Goal: Transaction & Acquisition: Subscribe to service/newsletter

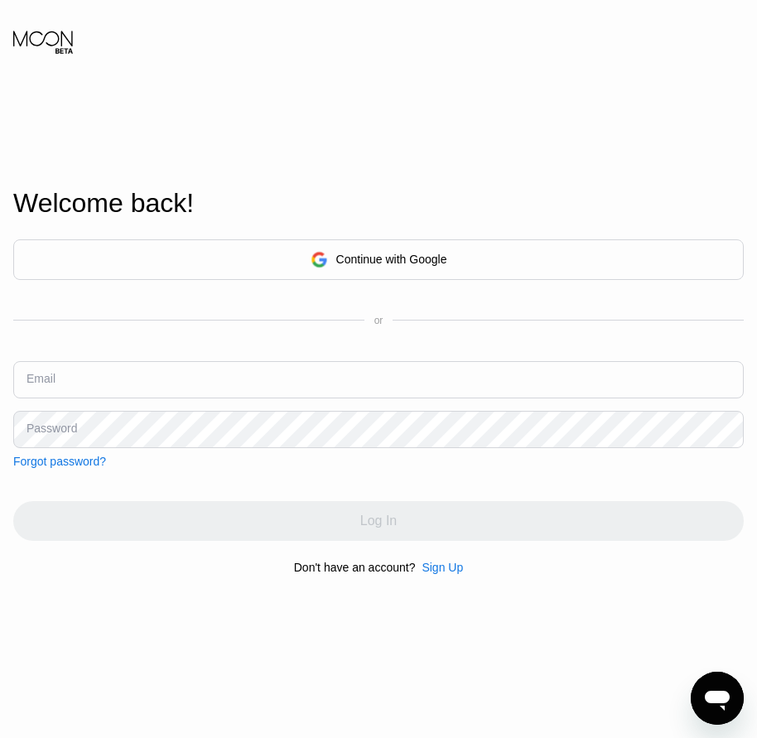
click at [433, 574] on div "Sign Up" at bounding box center [442, 567] width 41 height 13
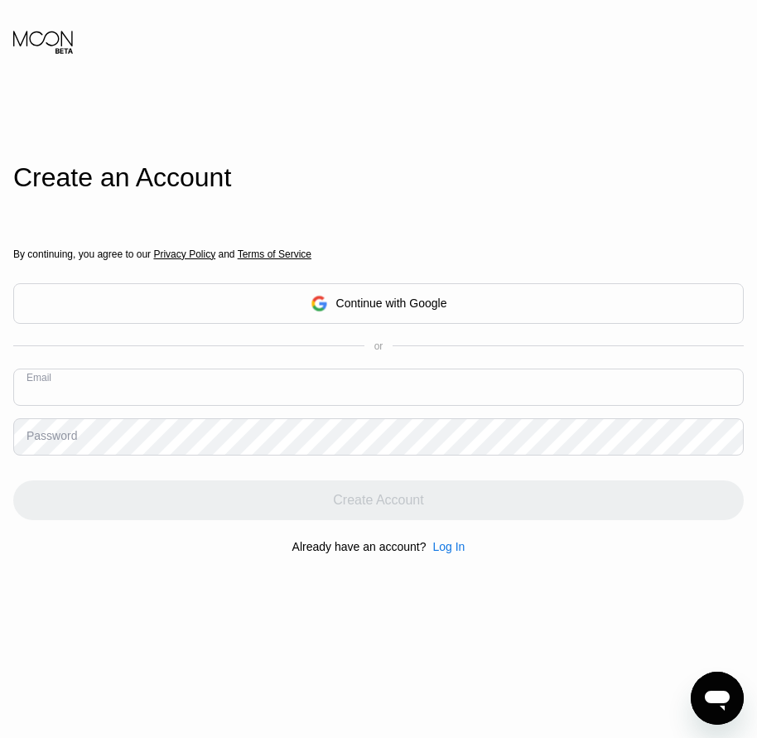
paste input "[EMAIL_ADDRESS][DOMAIN_NAME]"
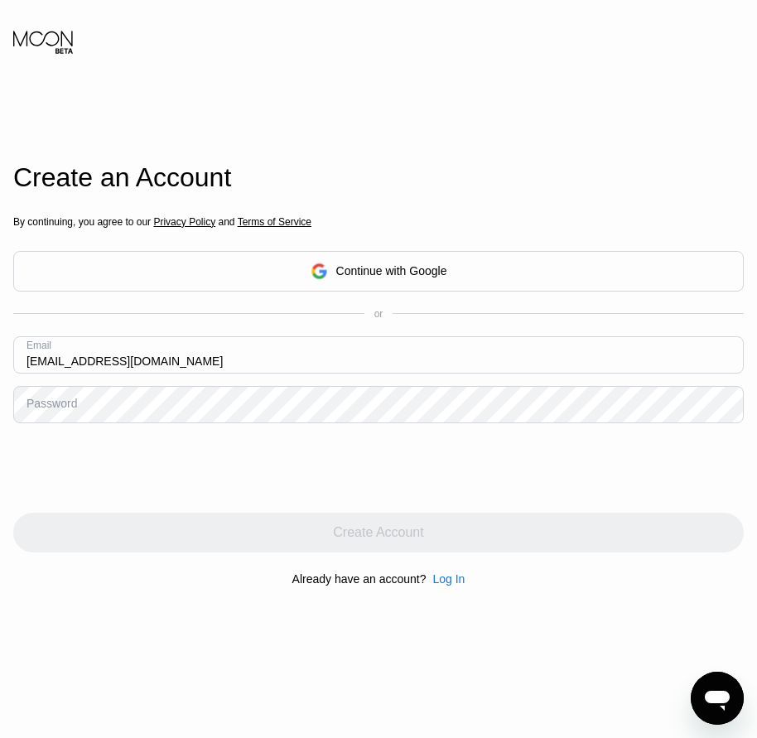
type input "[EMAIL_ADDRESS][DOMAIN_NAME]"
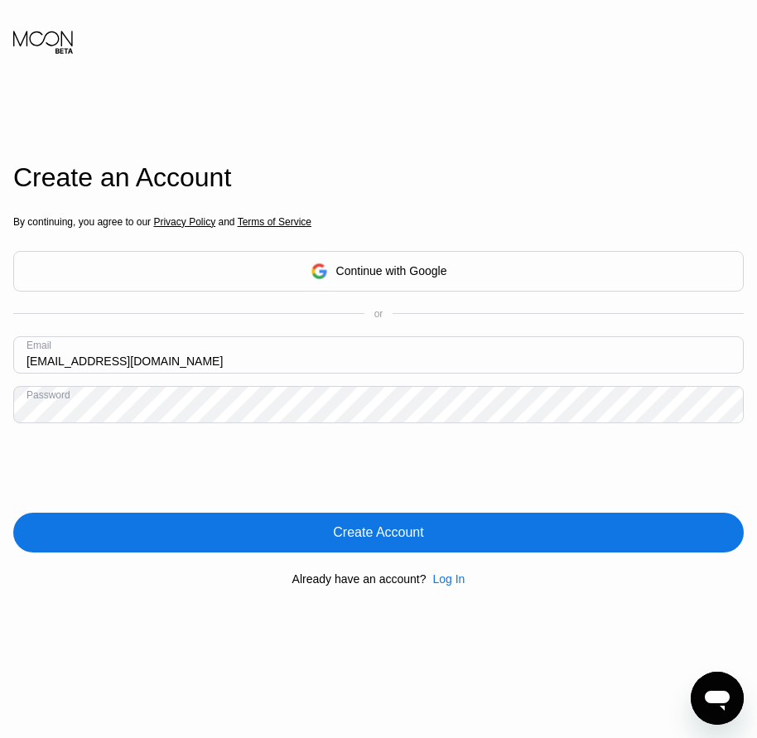
click at [386, 545] on div "Create Account" at bounding box center [378, 533] width 731 height 40
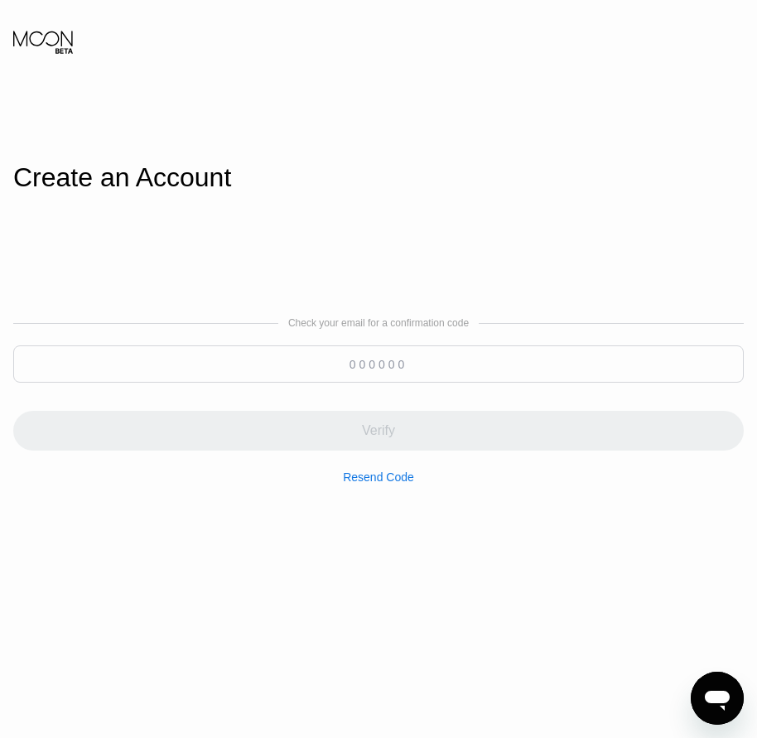
paste input "389435"
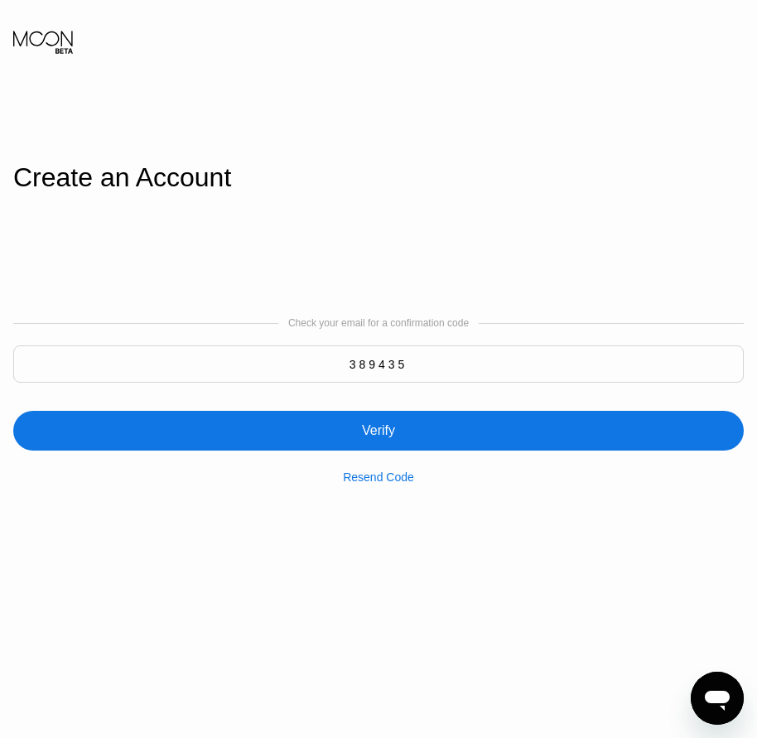
type input "389435"
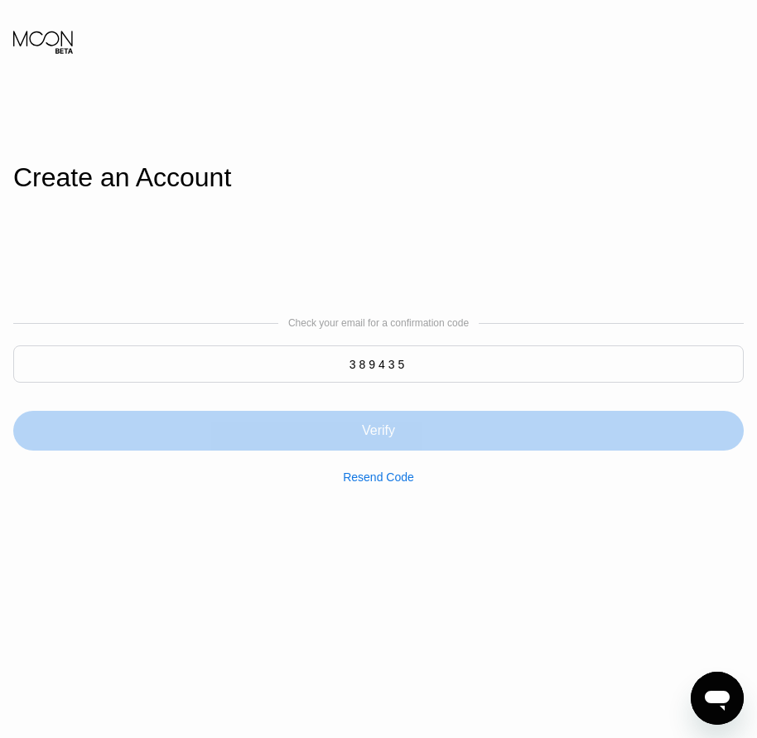
click at [370, 428] on div "Verify" at bounding box center [378, 431] width 33 height 17
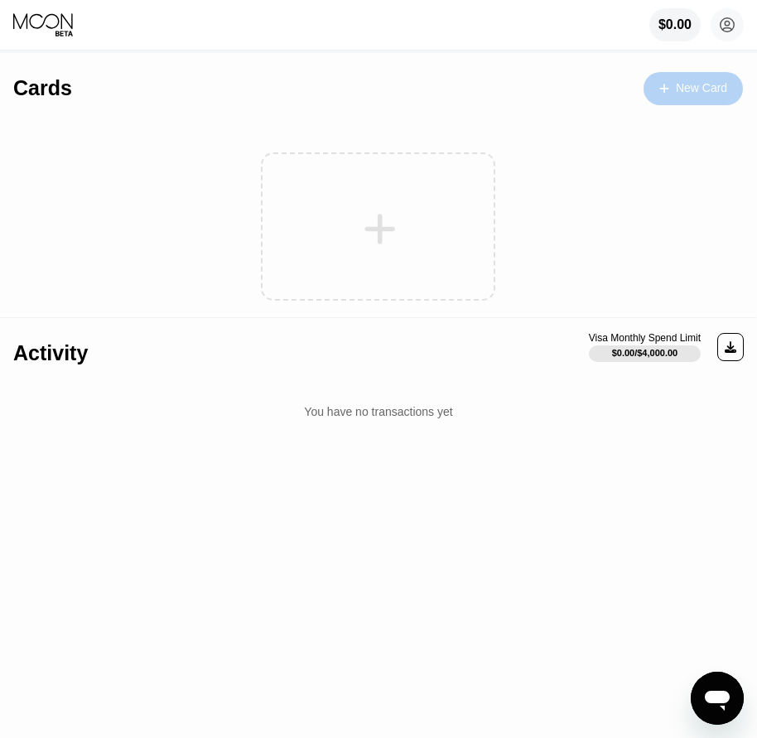
click at [690, 82] on div "New Card" at bounding box center [701, 88] width 51 height 14
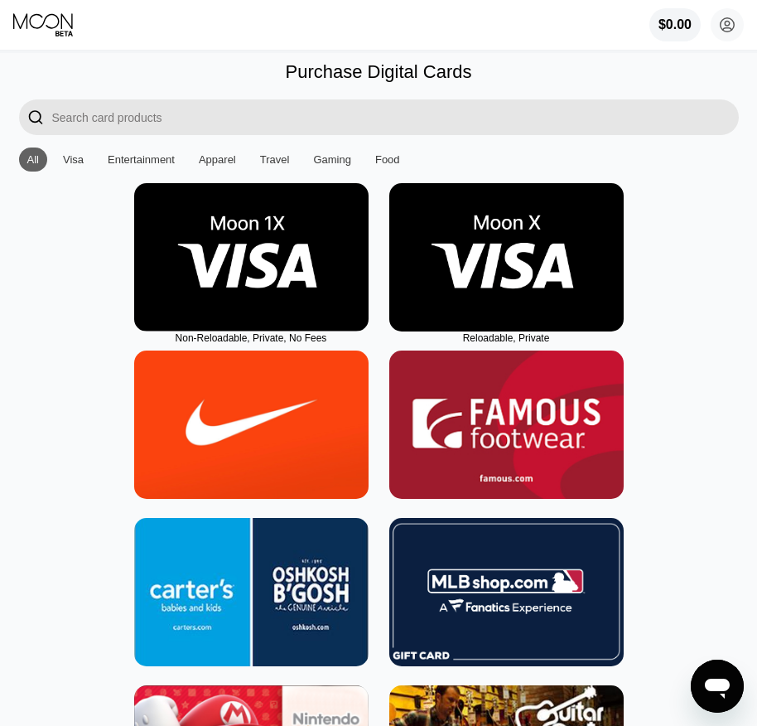
click at [525, 319] on img at bounding box center [507, 257] width 235 height 148
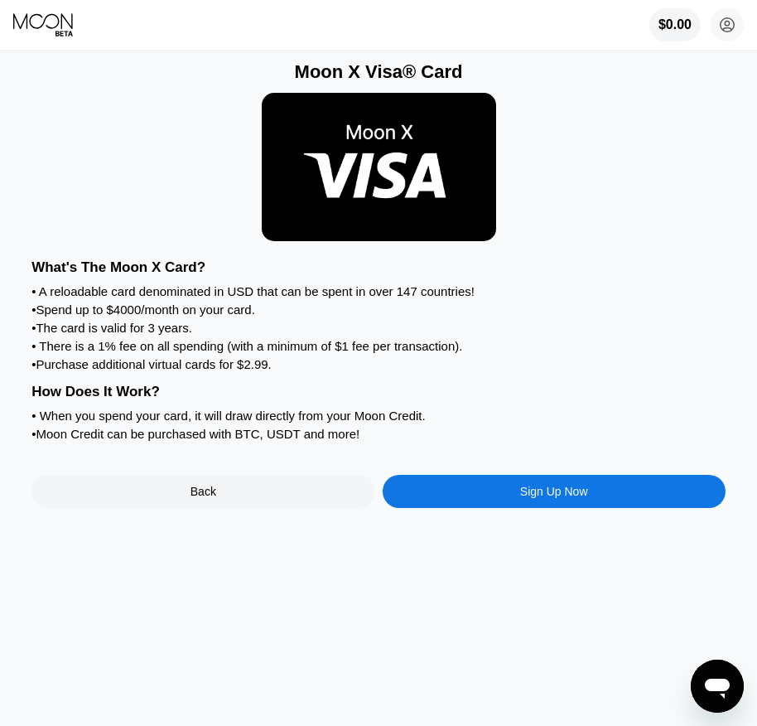
click at [524, 498] on div "Sign Up Now" at bounding box center [554, 491] width 68 height 13
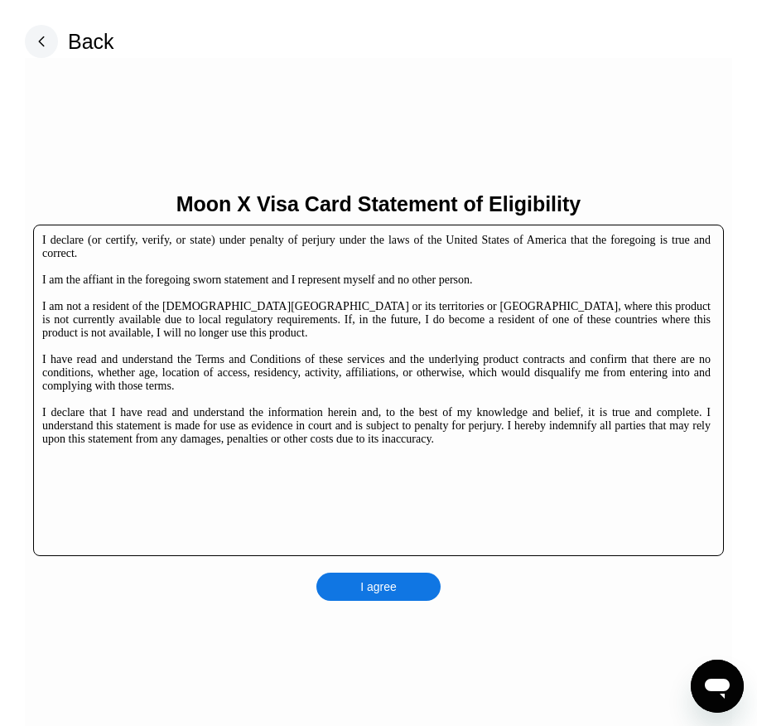
click at [409, 574] on div "I agree" at bounding box center [379, 587] width 124 height 28
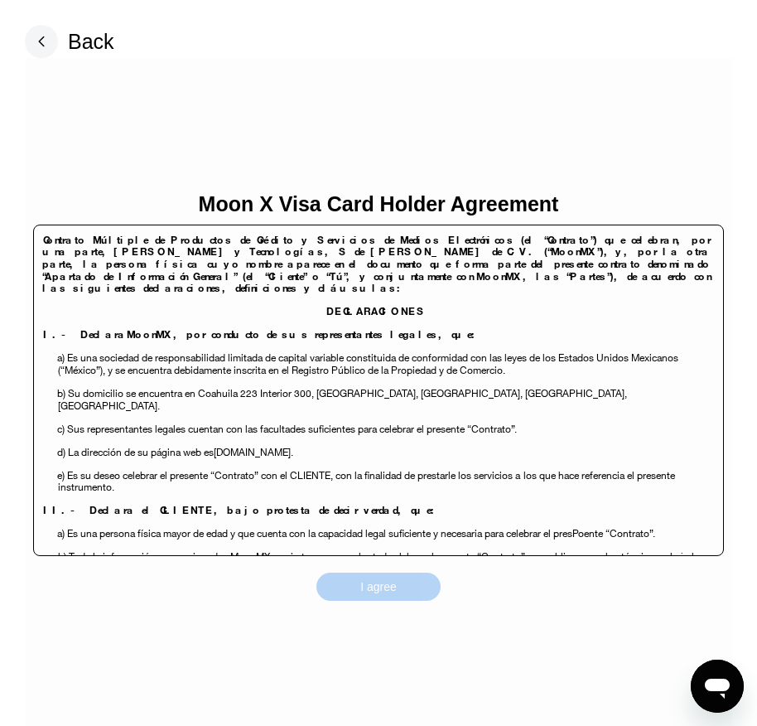
click at [412, 586] on div "I agree" at bounding box center [379, 587] width 124 height 28
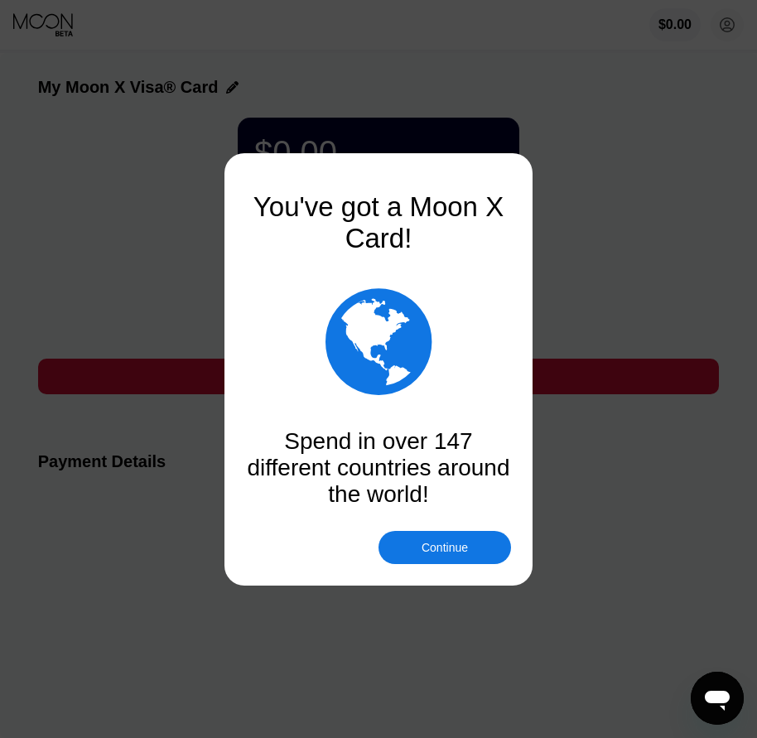
click at [434, 557] on div "Continue" at bounding box center [445, 547] width 133 height 33
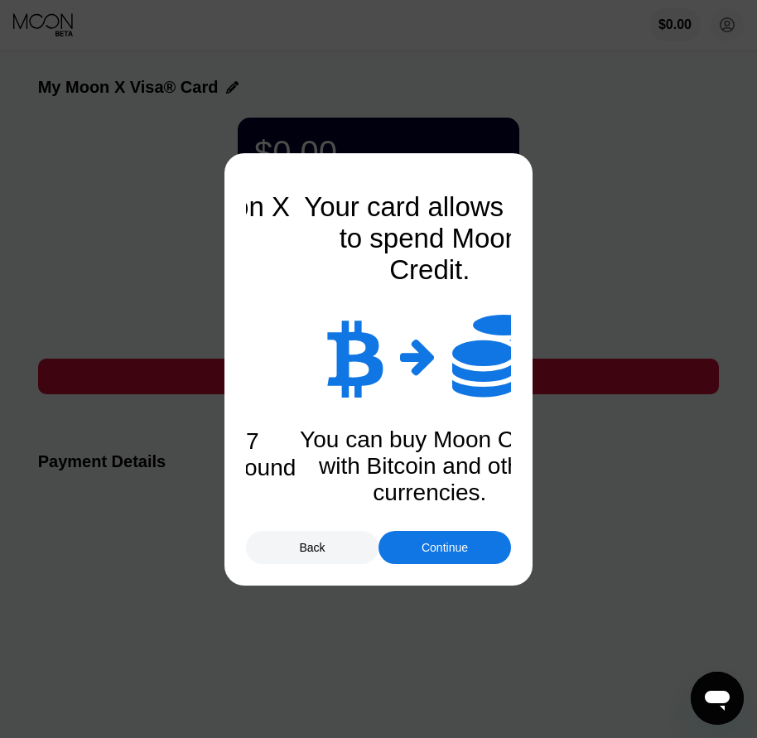
click at [439, 553] on div "Continue" at bounding box center [445, 547] width 46 height 13
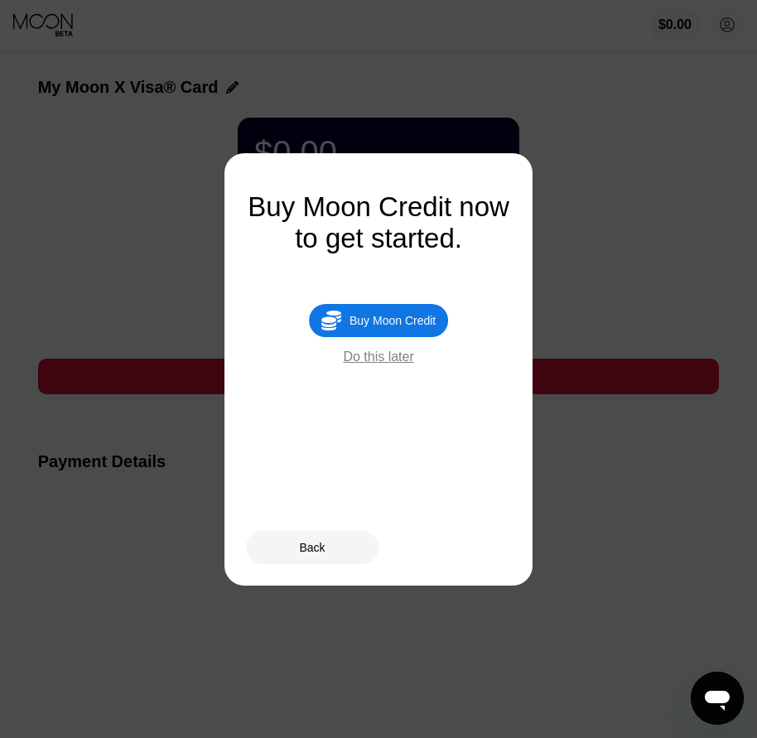
click at [385, 302] on div "Buy Moon Credit now to get started.  Buy Moon Credit Do this later" at bounding box center [378, 277] width 265 height 173
click at [379, 327] on div "Buy Moon Credit" at bounding box center [393, 320] width 86 height 13
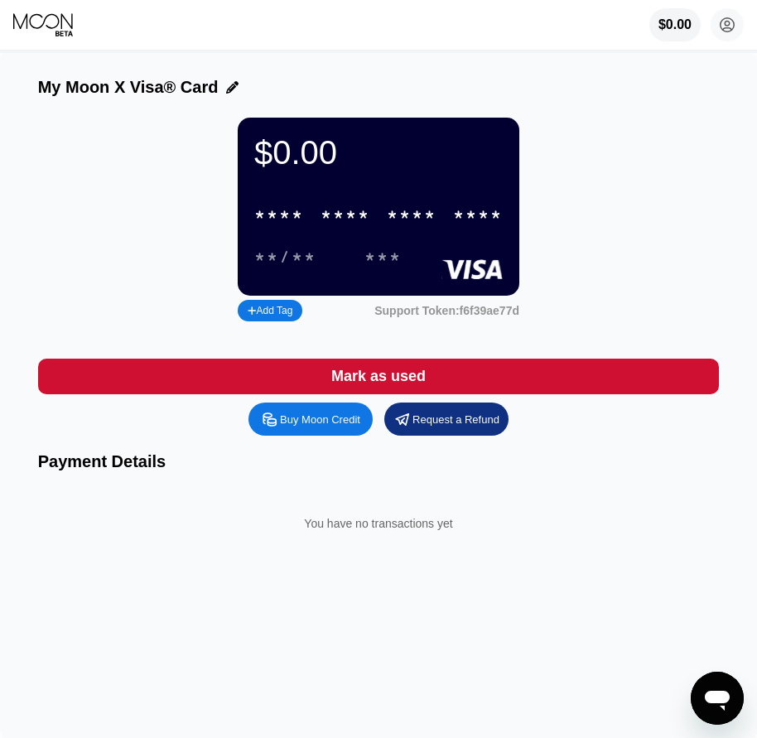
type input "0"
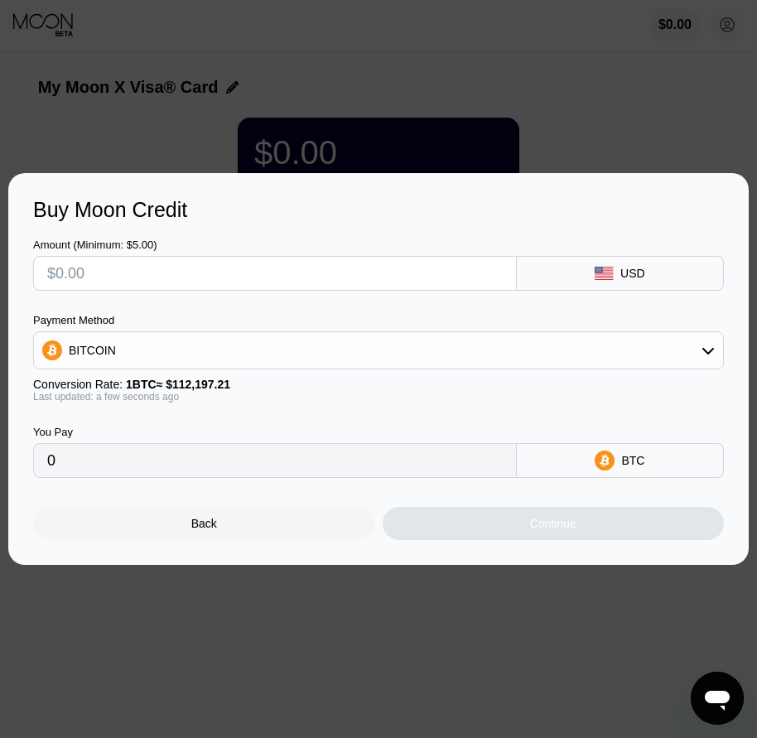
click at [242, 524] on div "Back" at bounding box center [204, 523] width 342 height 33
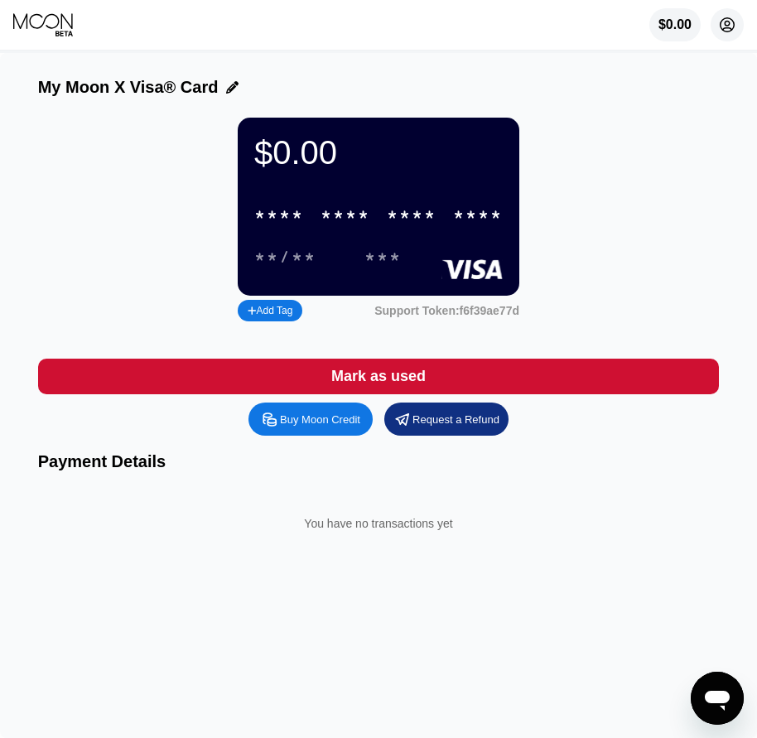
click at [721, 30] on circle at bounding box center [727, 24] width 33 height 33
